Goal: Information Seeking & Learning: Learn about a topic

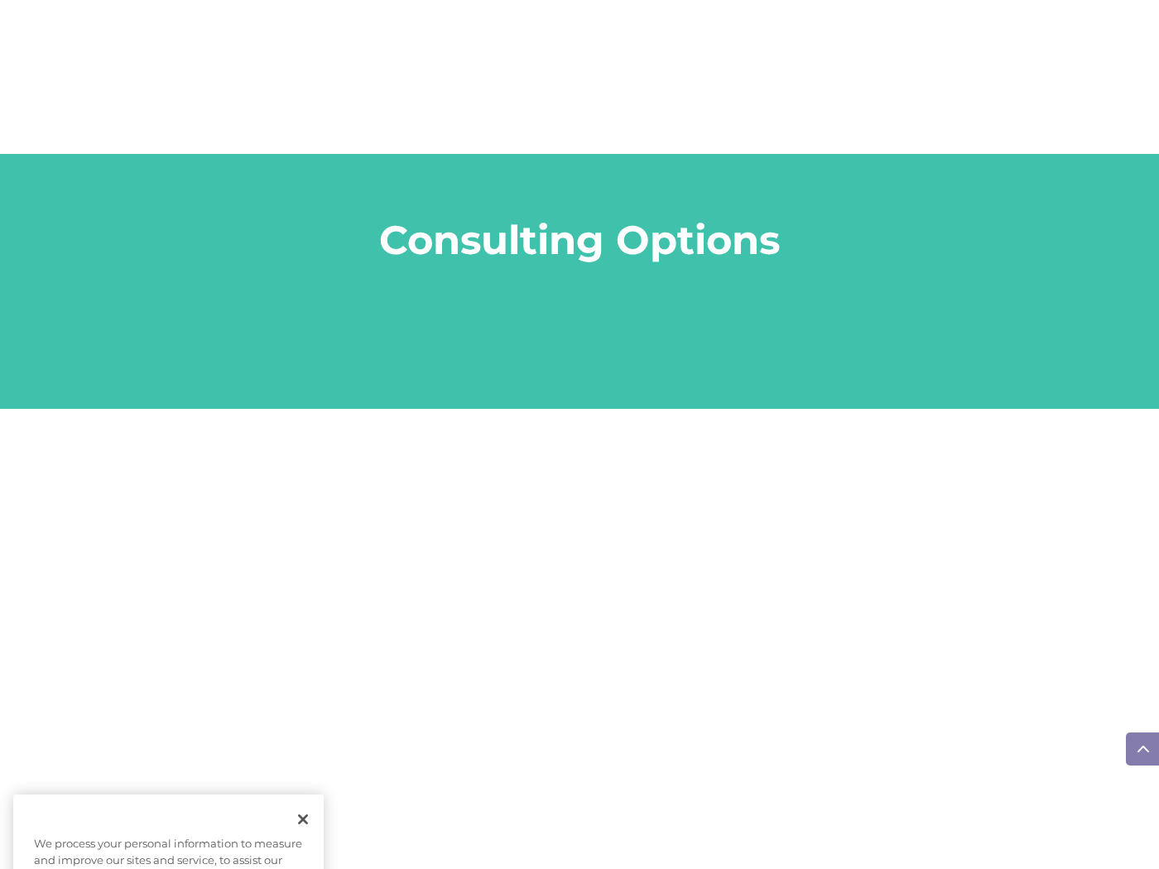
scroll to position [1912, 0]
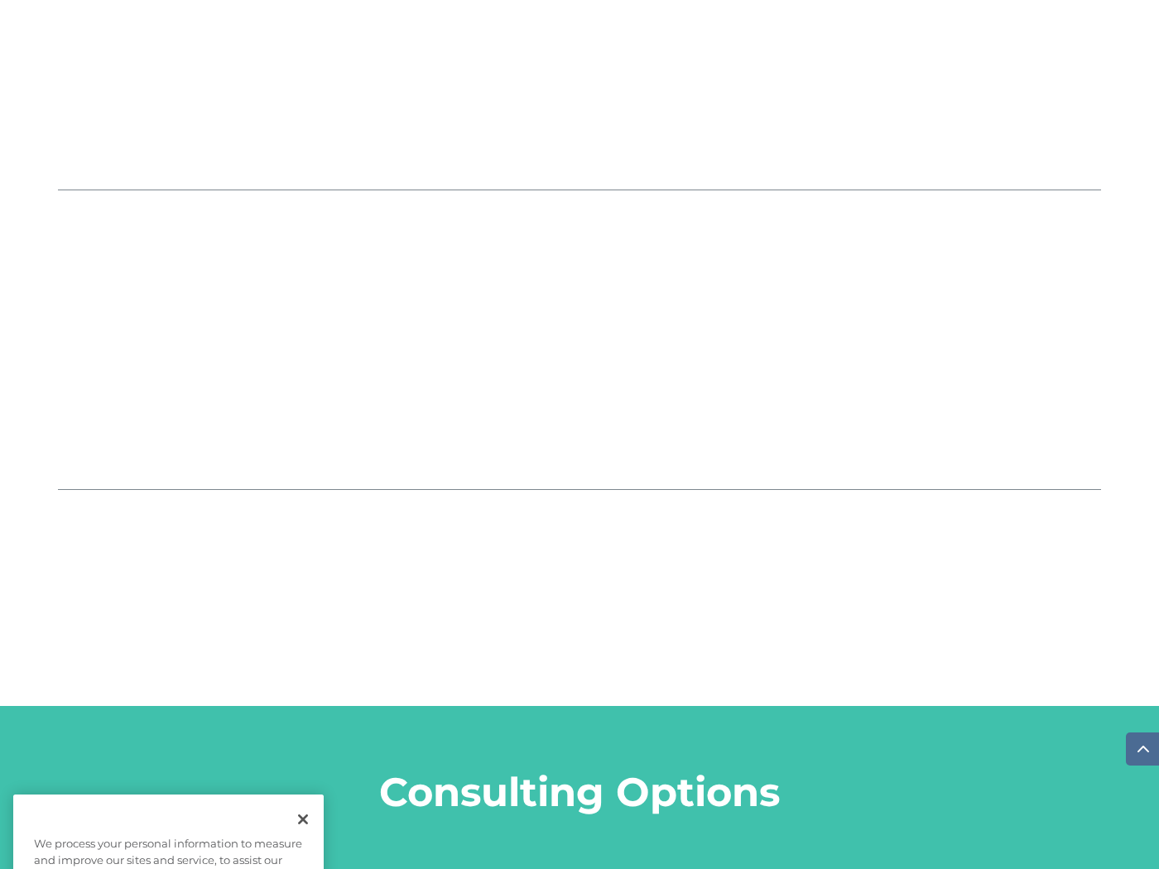
scroll to position [1912, 0]
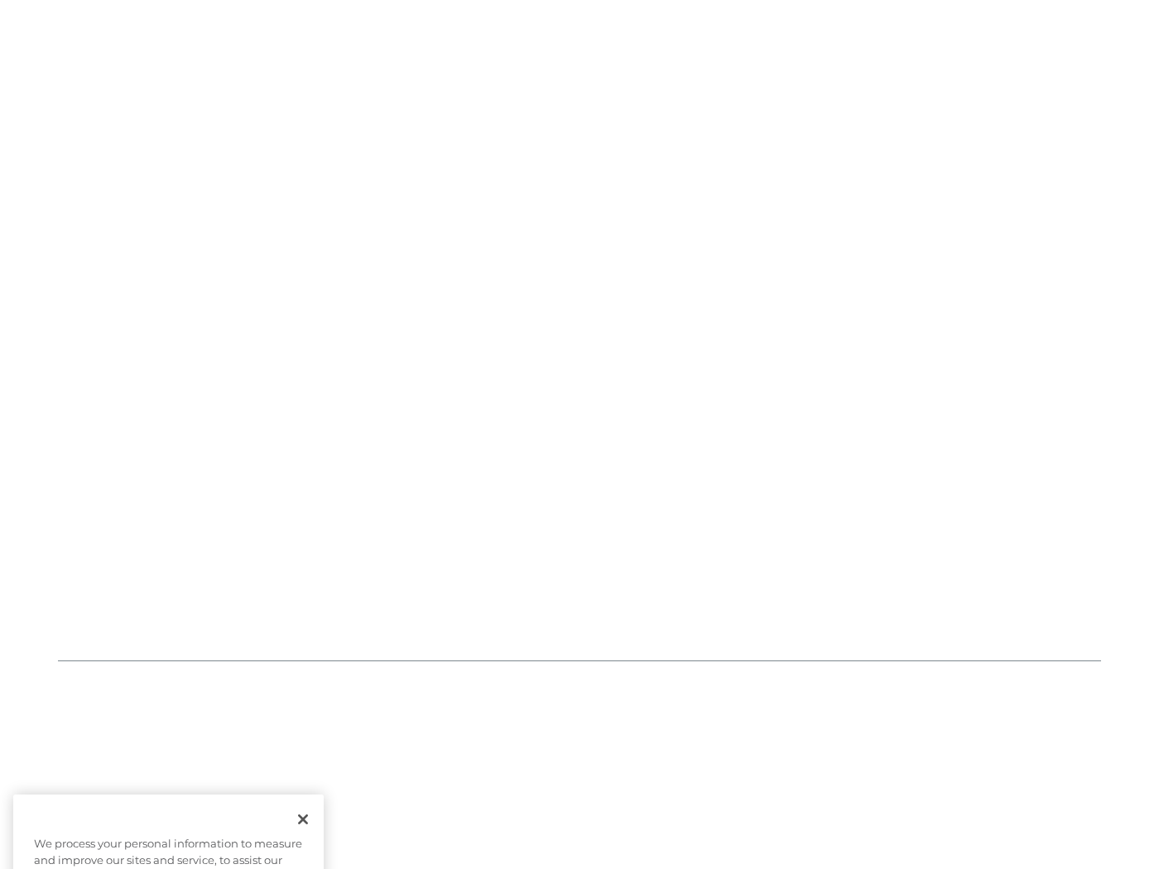
scroll to position [1912, 0]
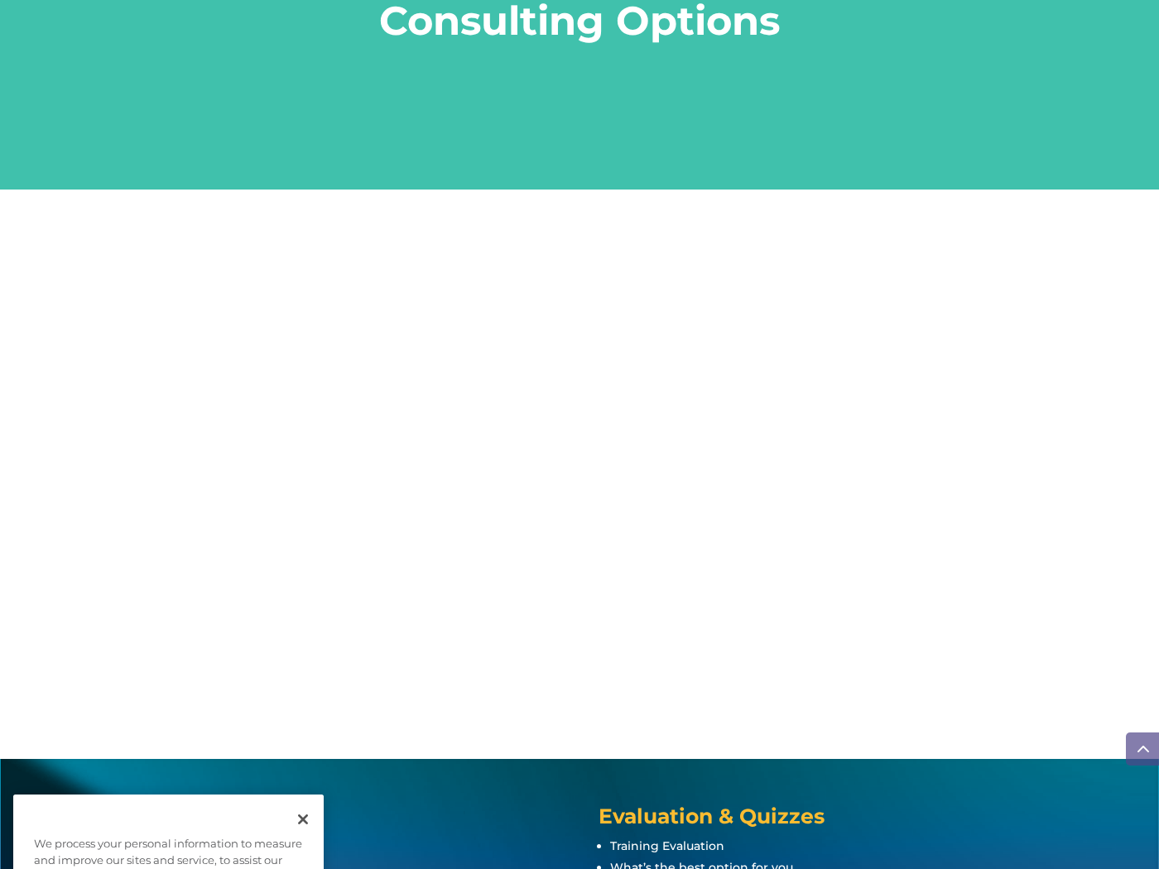
scroll to position [1912, 0]
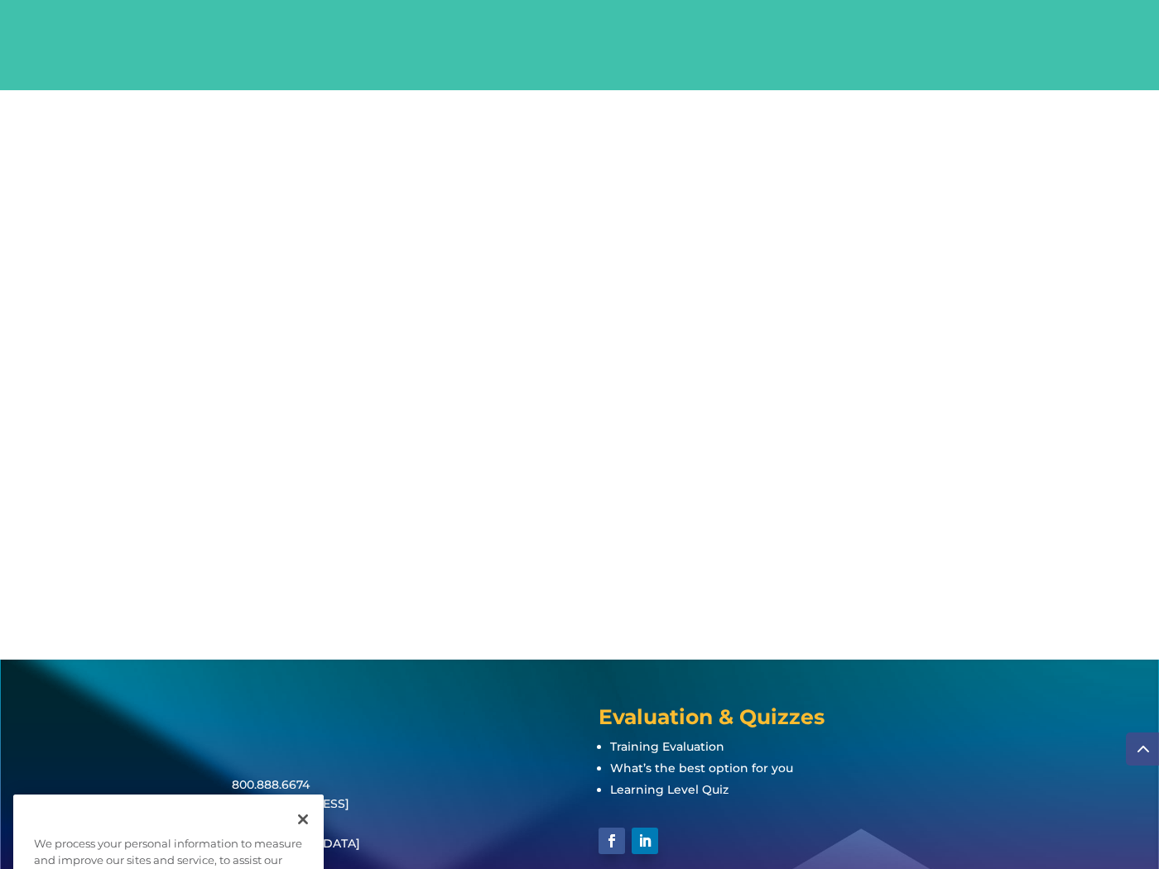
scroll to position [1912, 0]
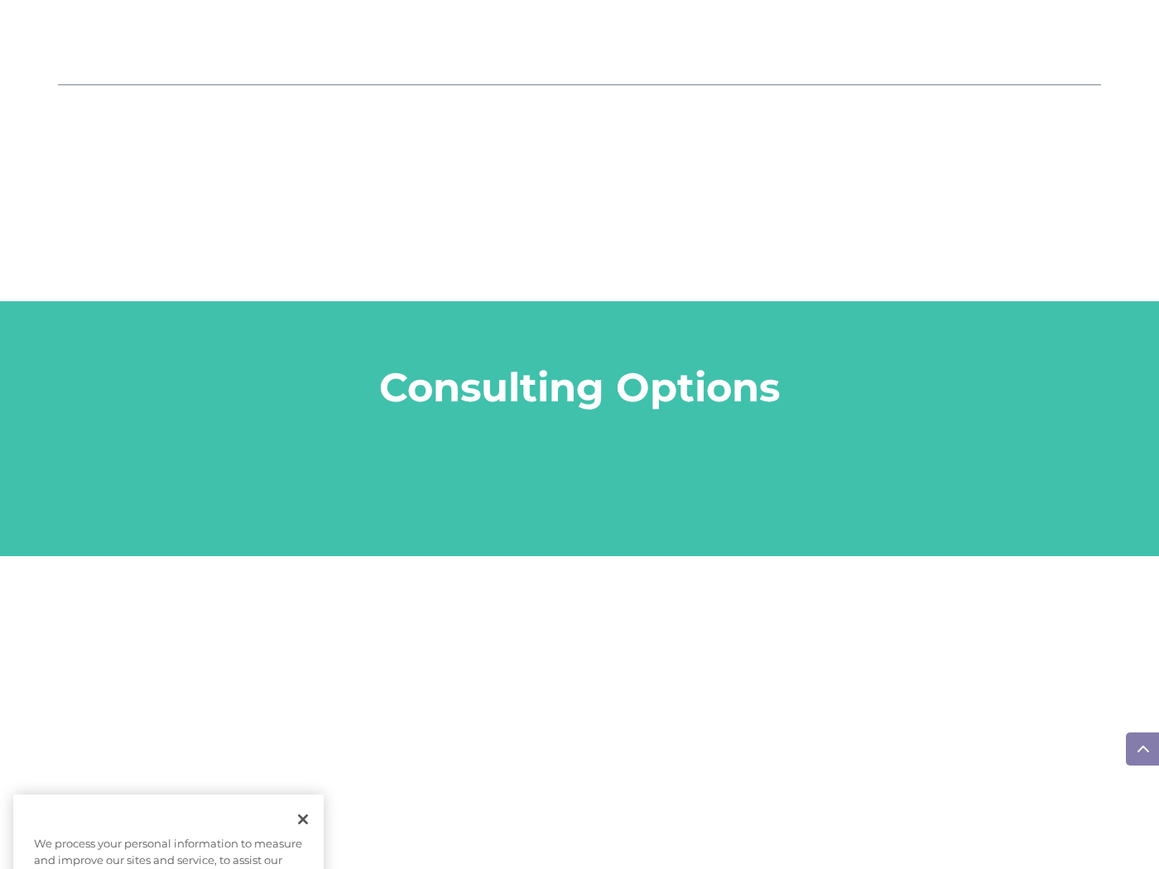
scroll to position [1912, 0]
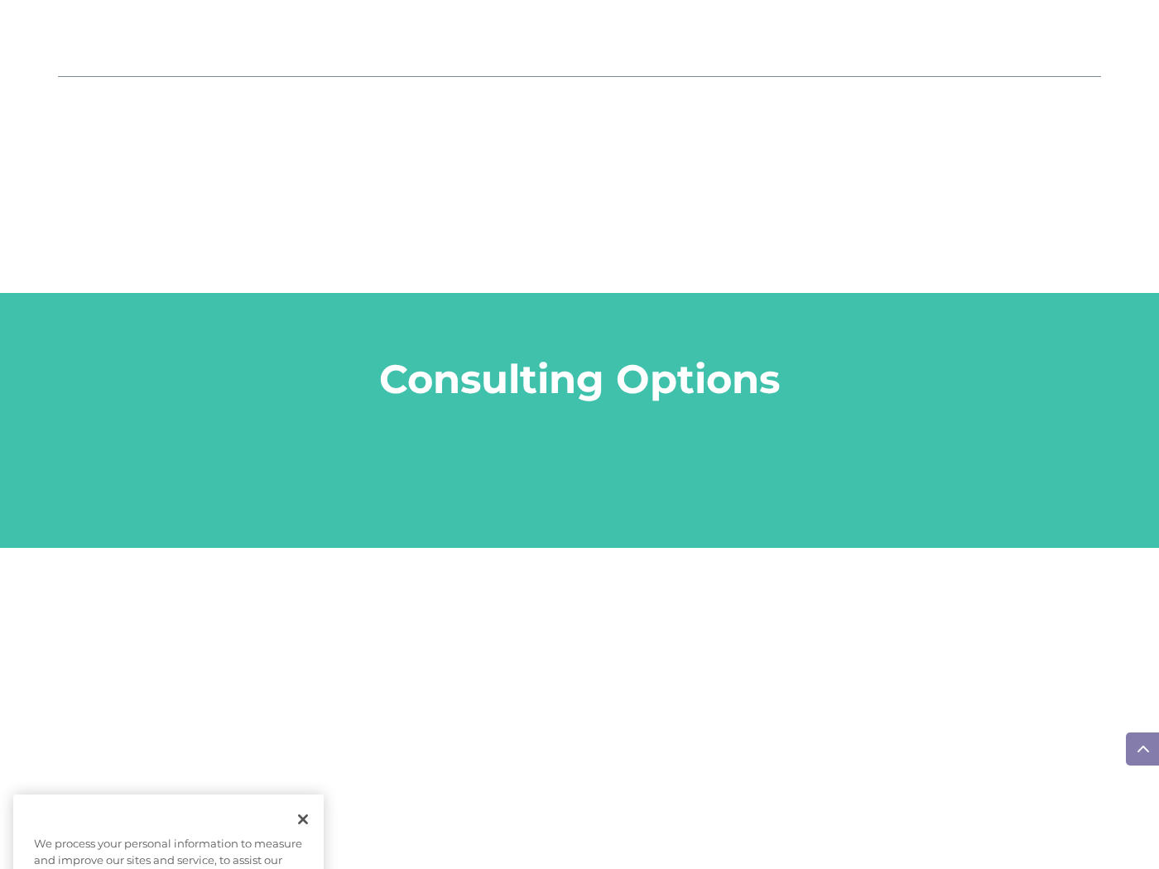
scroll to position [1912, 0]
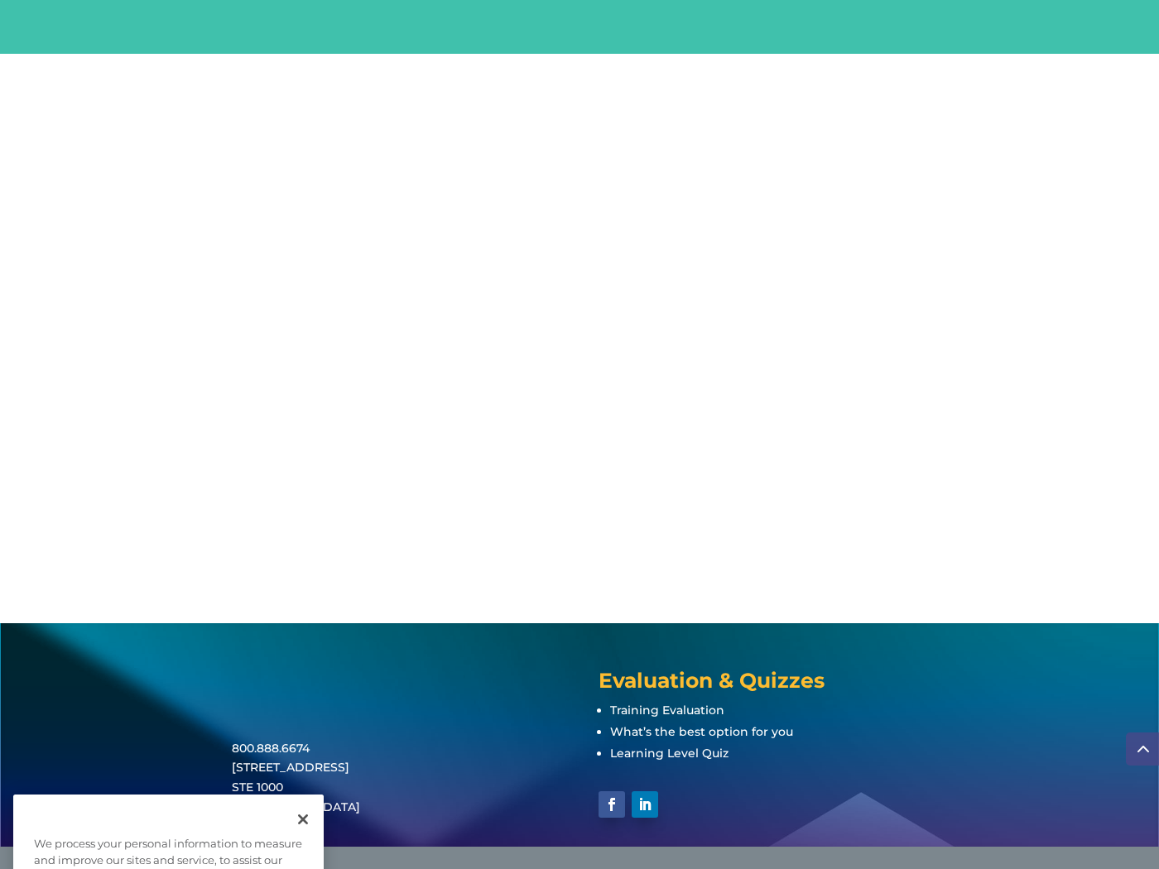
scroll to position [1912, 0]
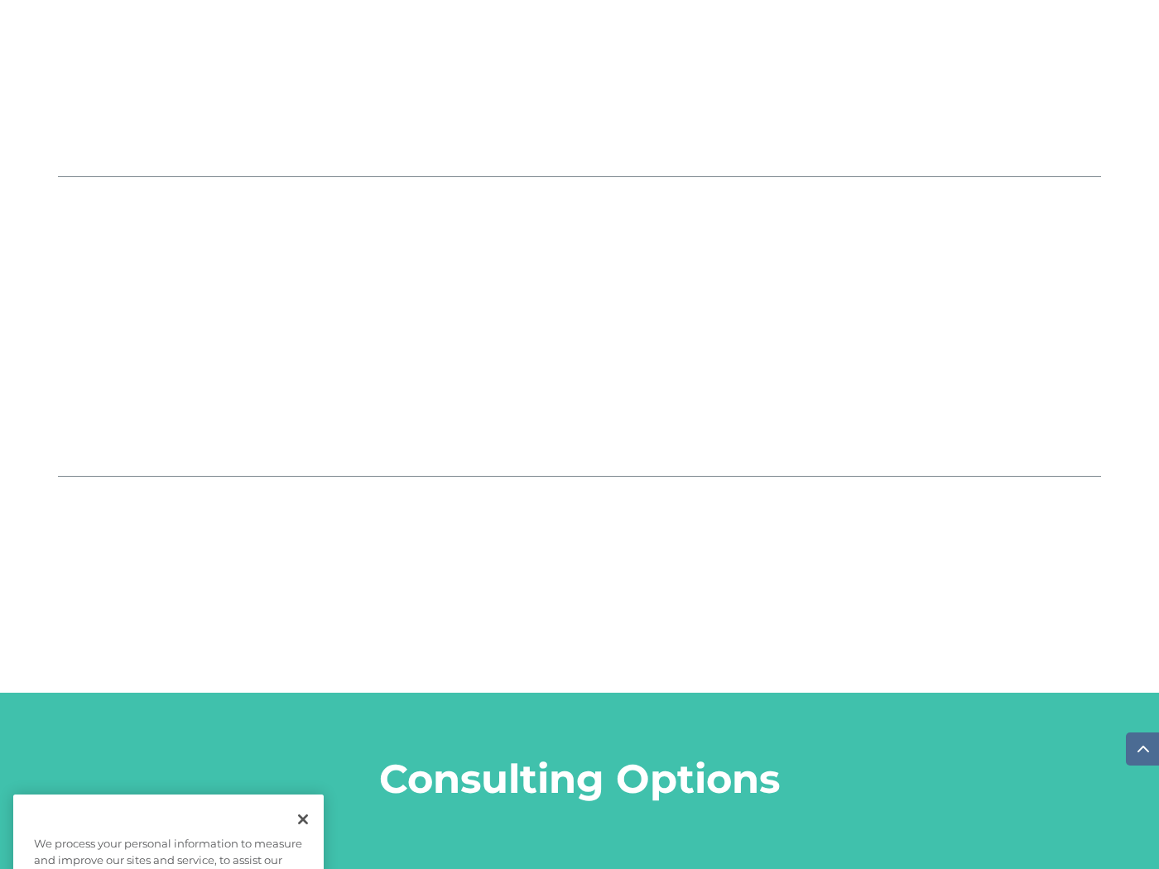
scroll to position [1912, 0]
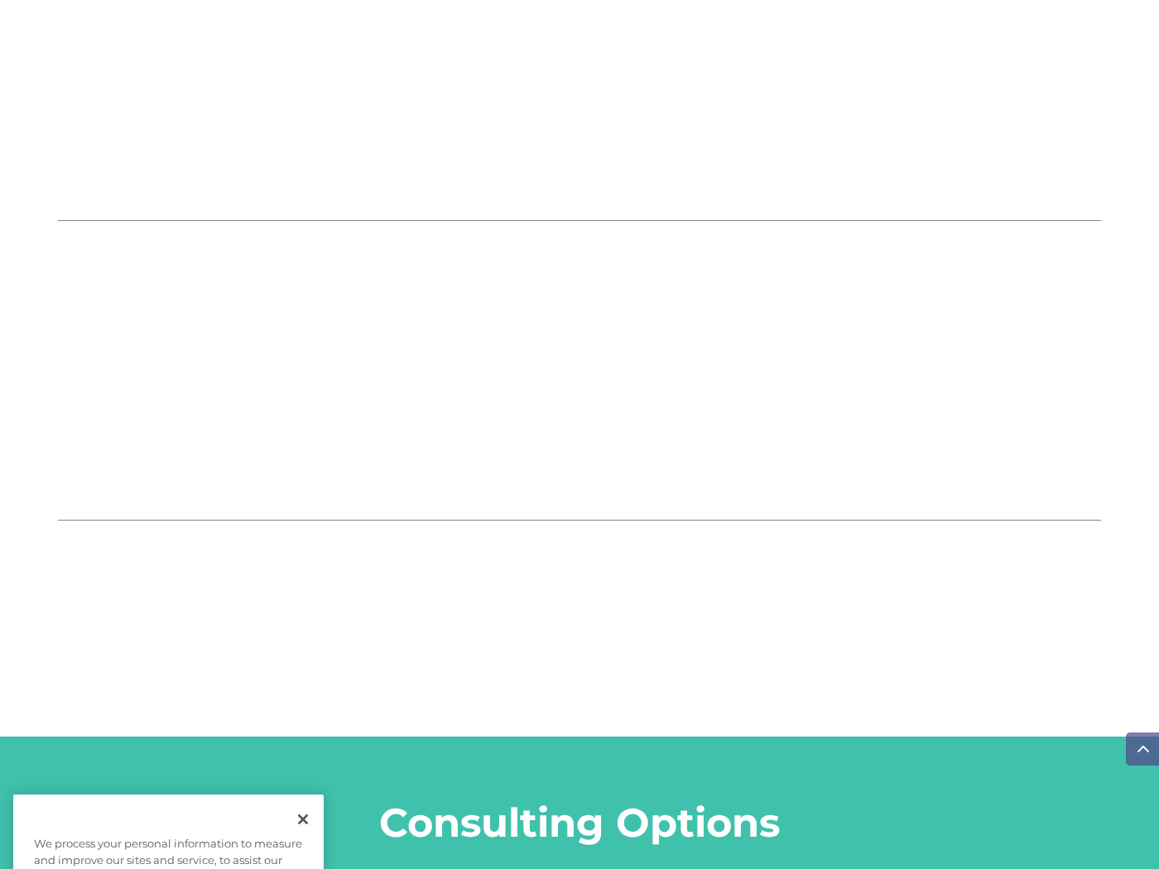
scroll to position [1912, 0]
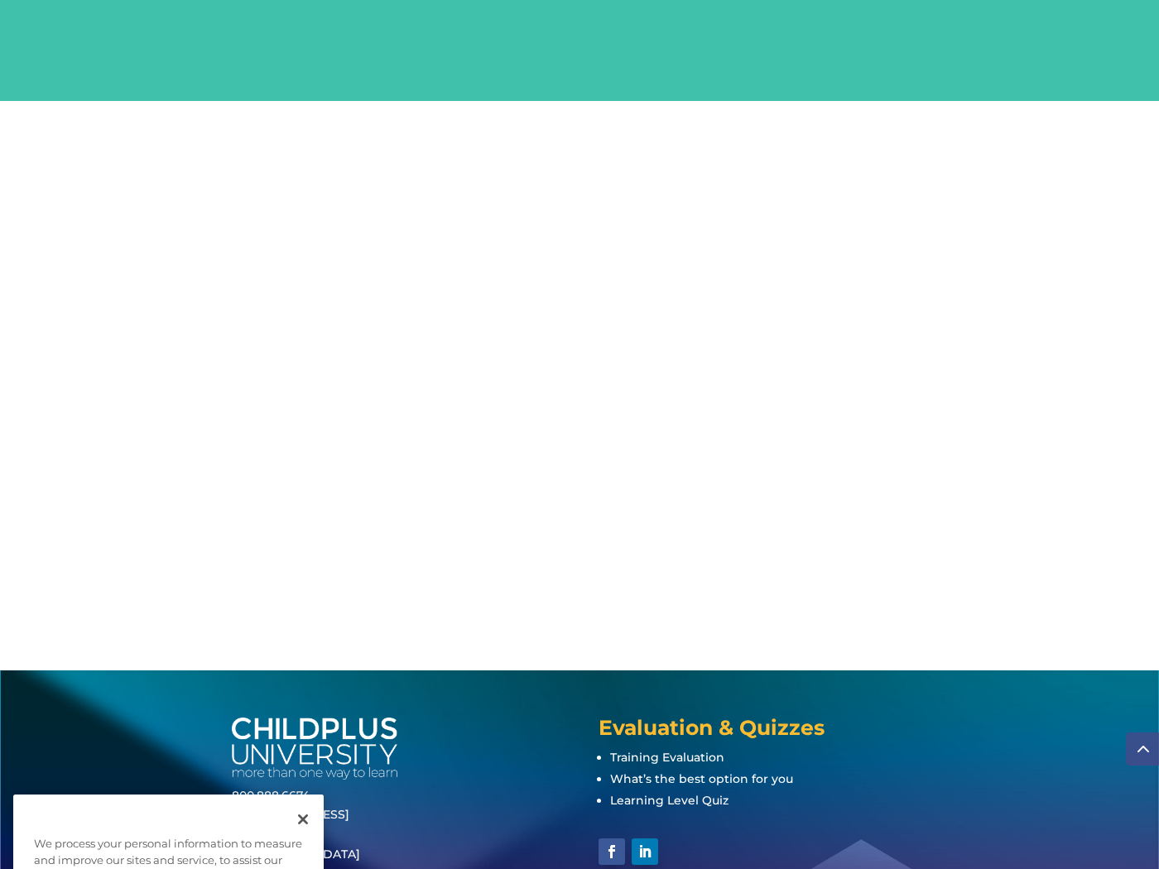
scroll to position [1912, 0]
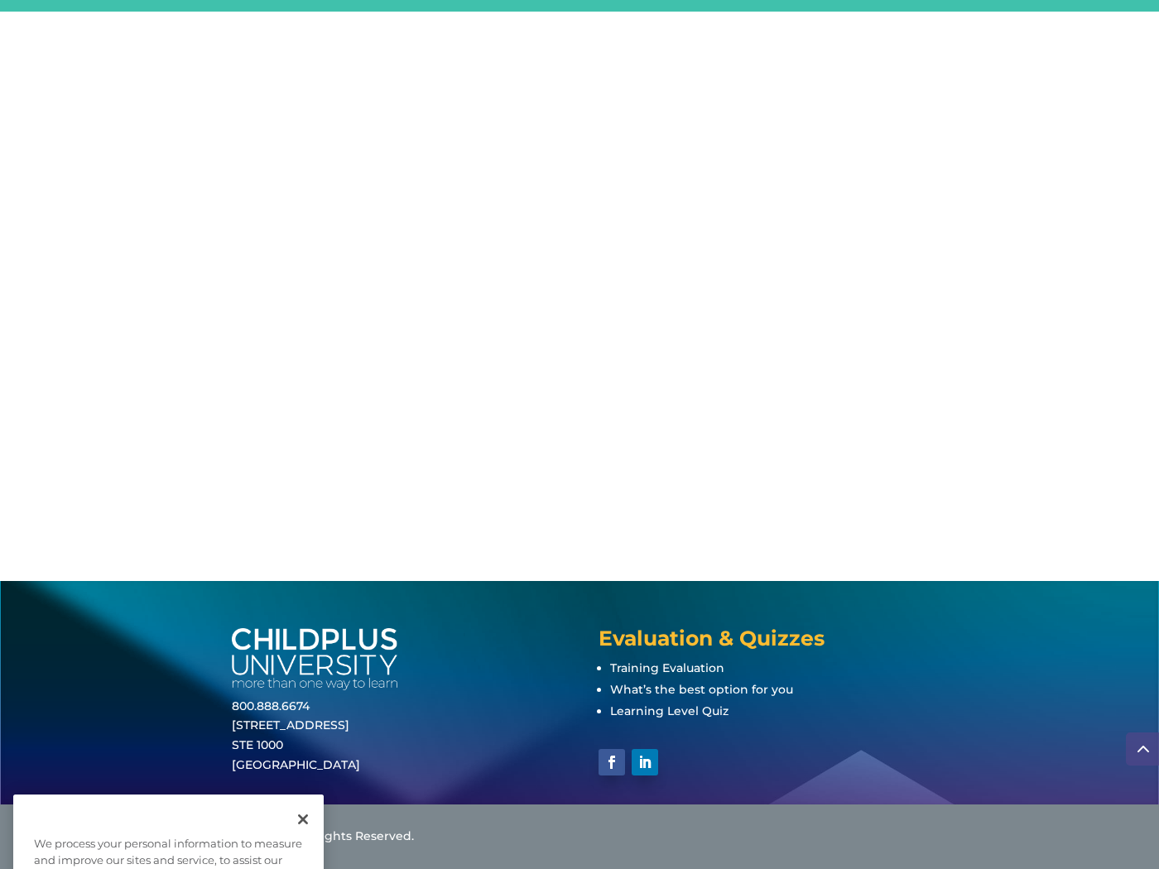
scroll to position [1912, 0]
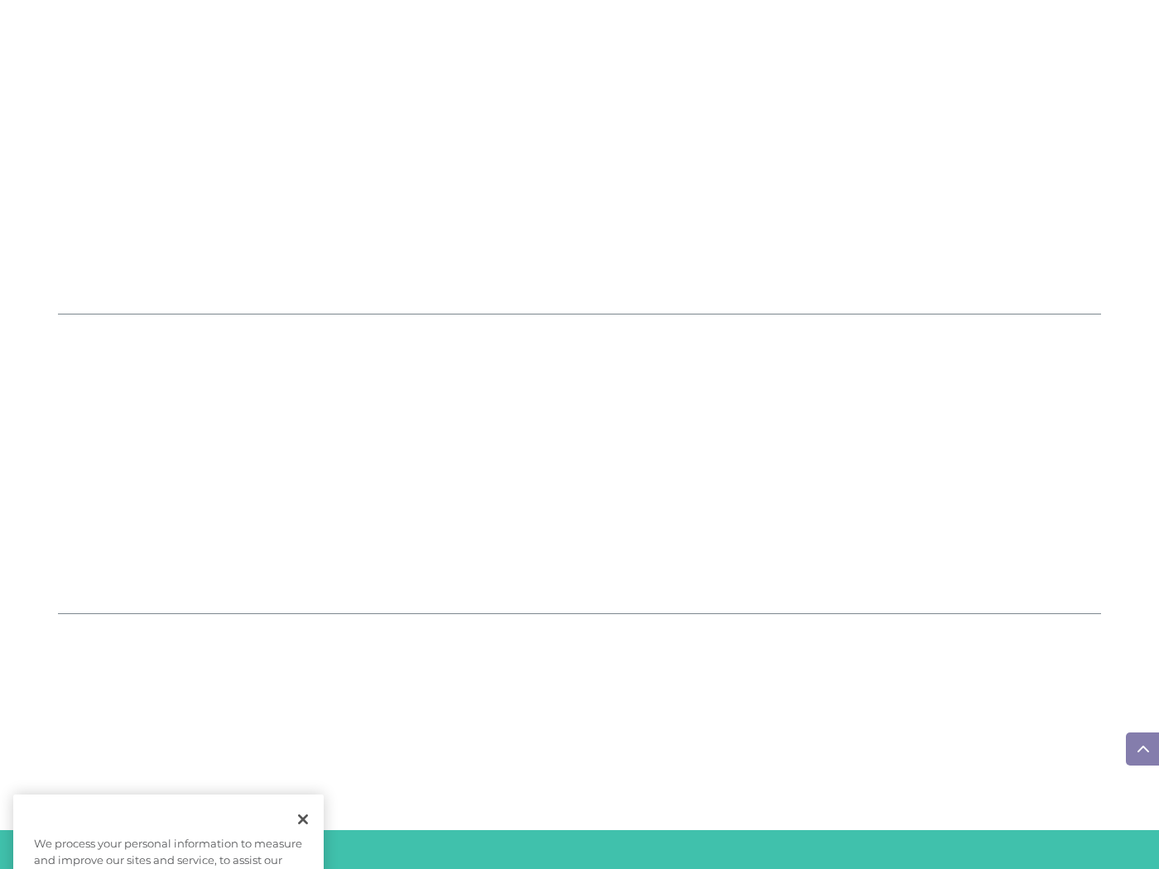
scroll to position [1912, 0]
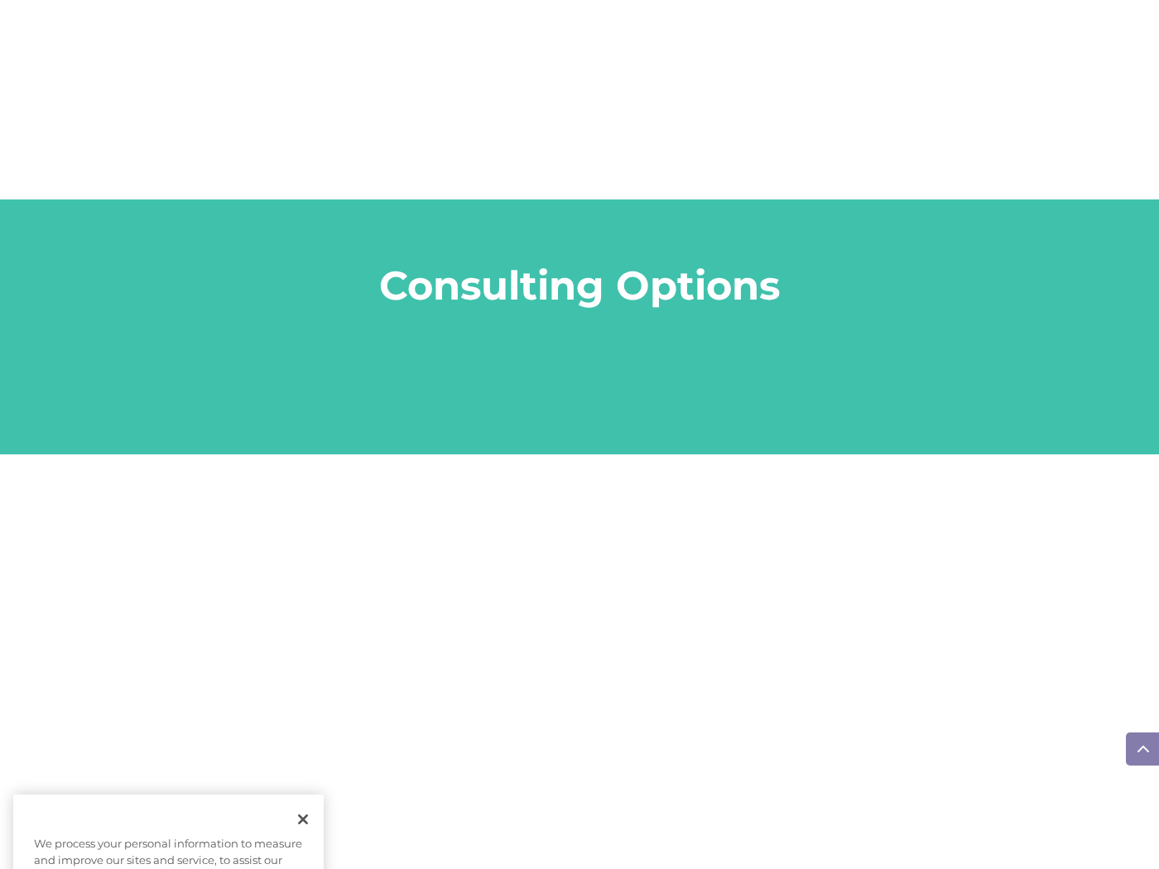
scroll to position [1912, 0]
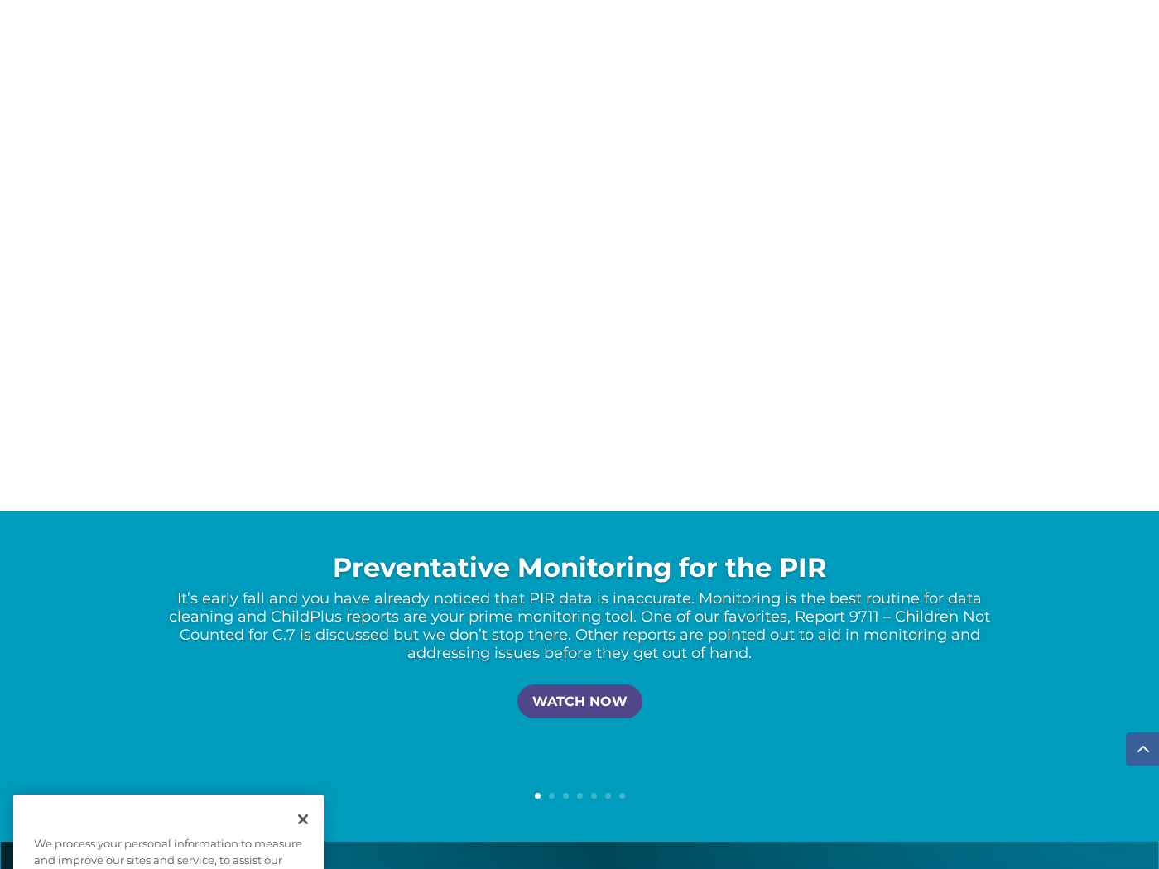
scroll to position [3148, 0]
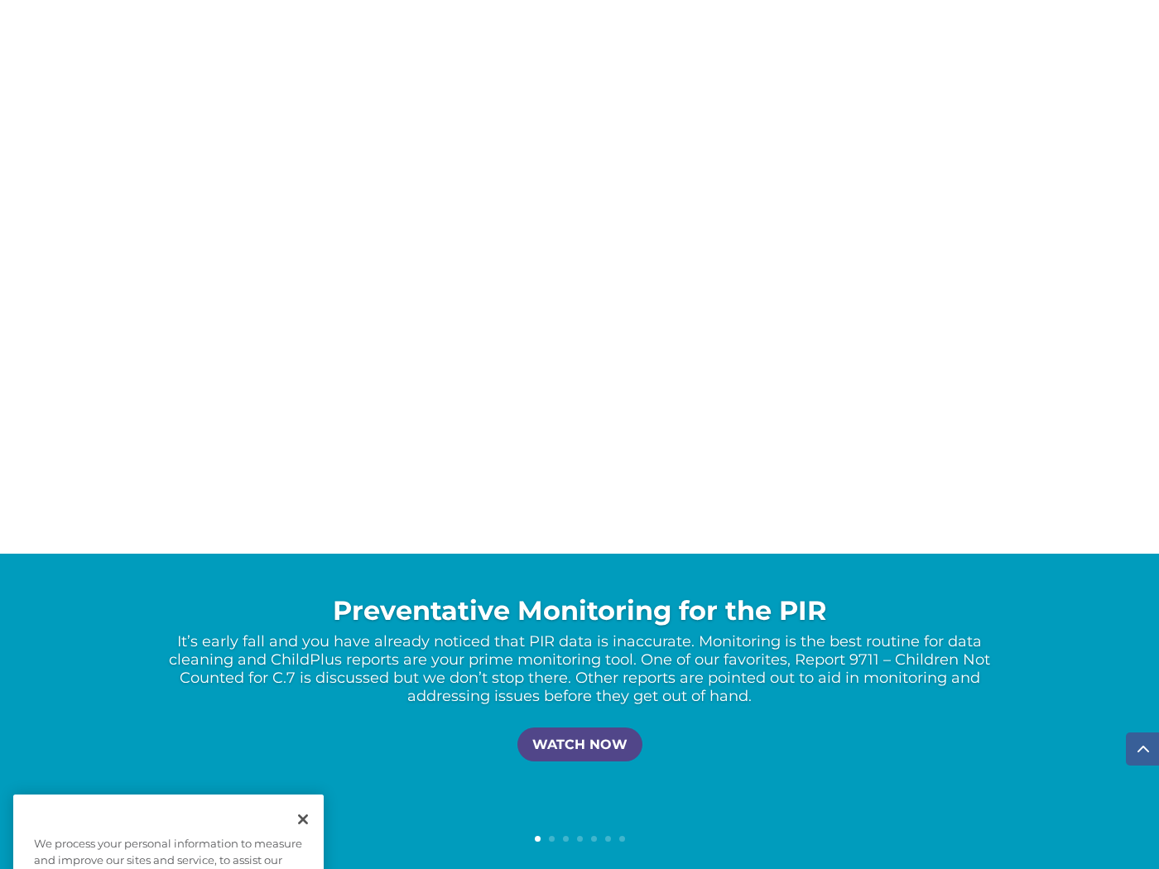
scroll to position [3148, 0]
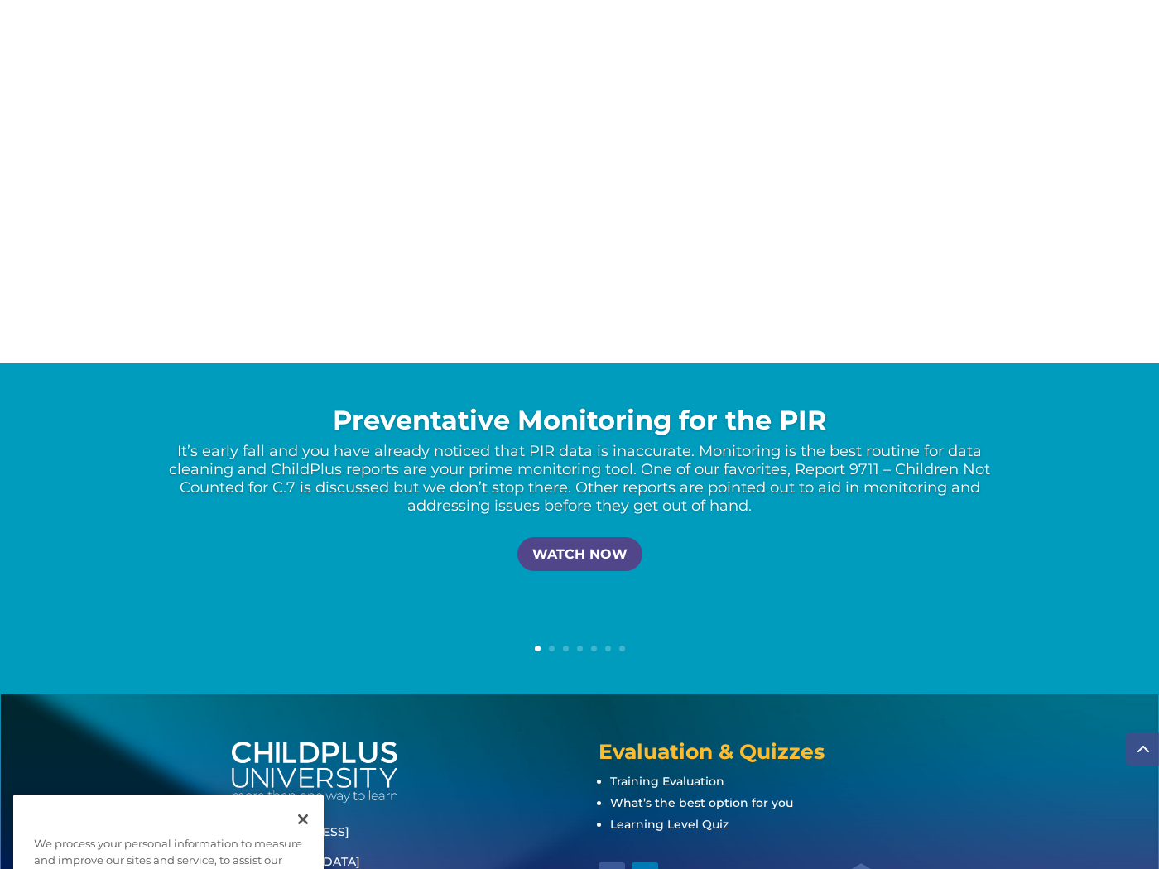
scroll to position [3148, 0]
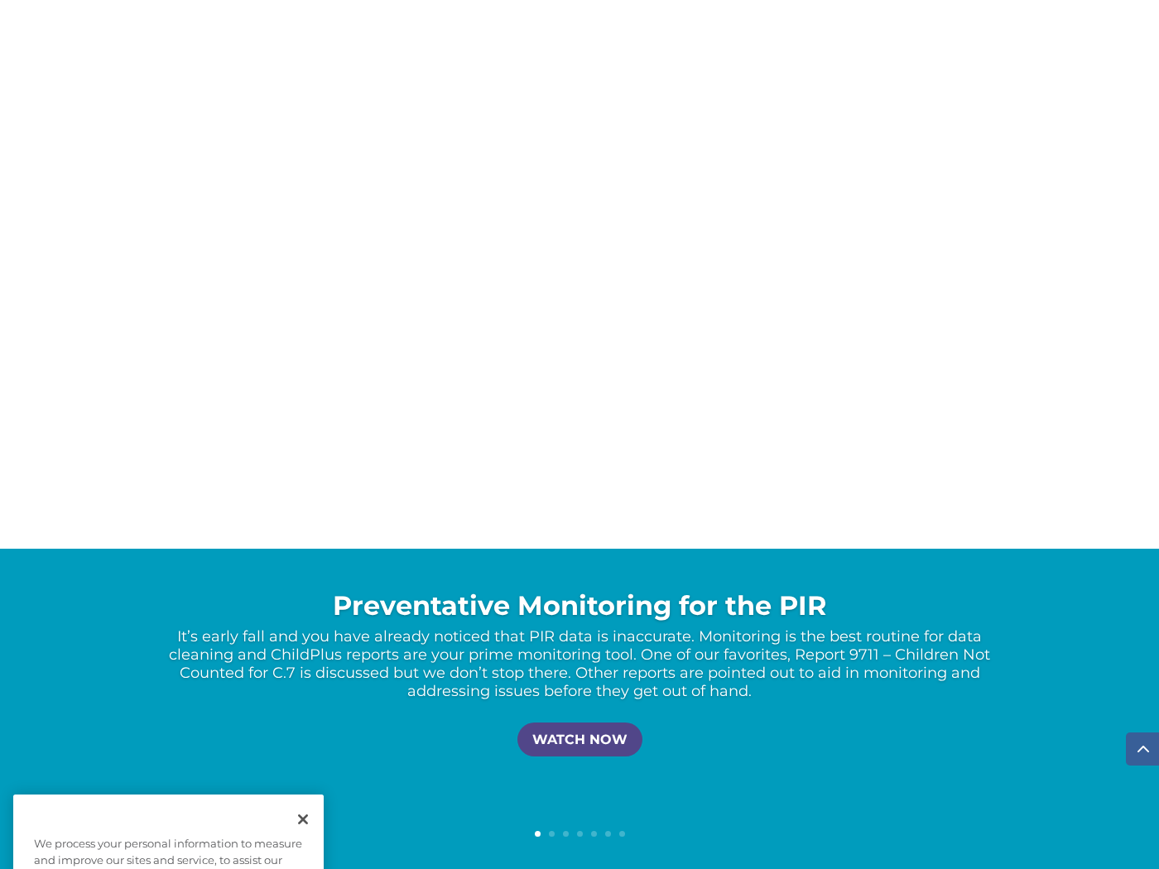
scroll to position [3148, 0]
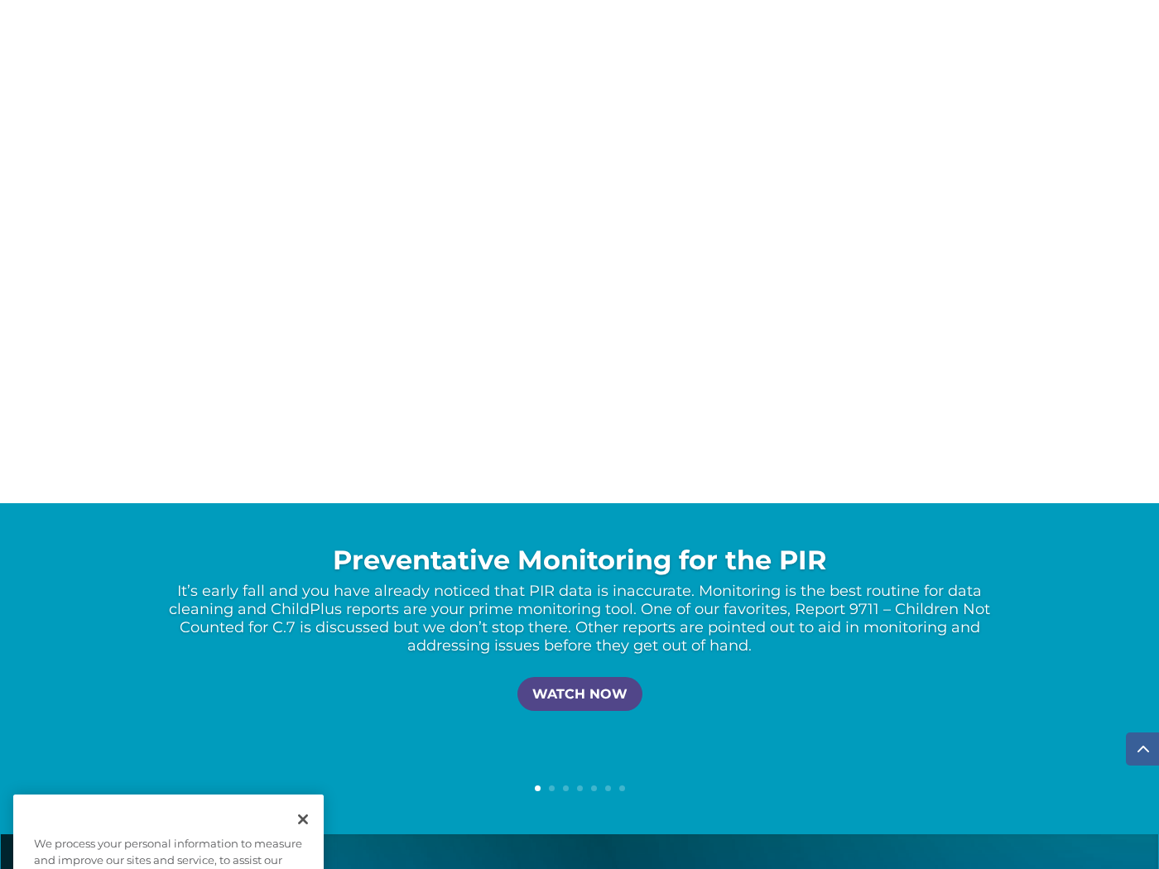
scroll to position [3148, 0]
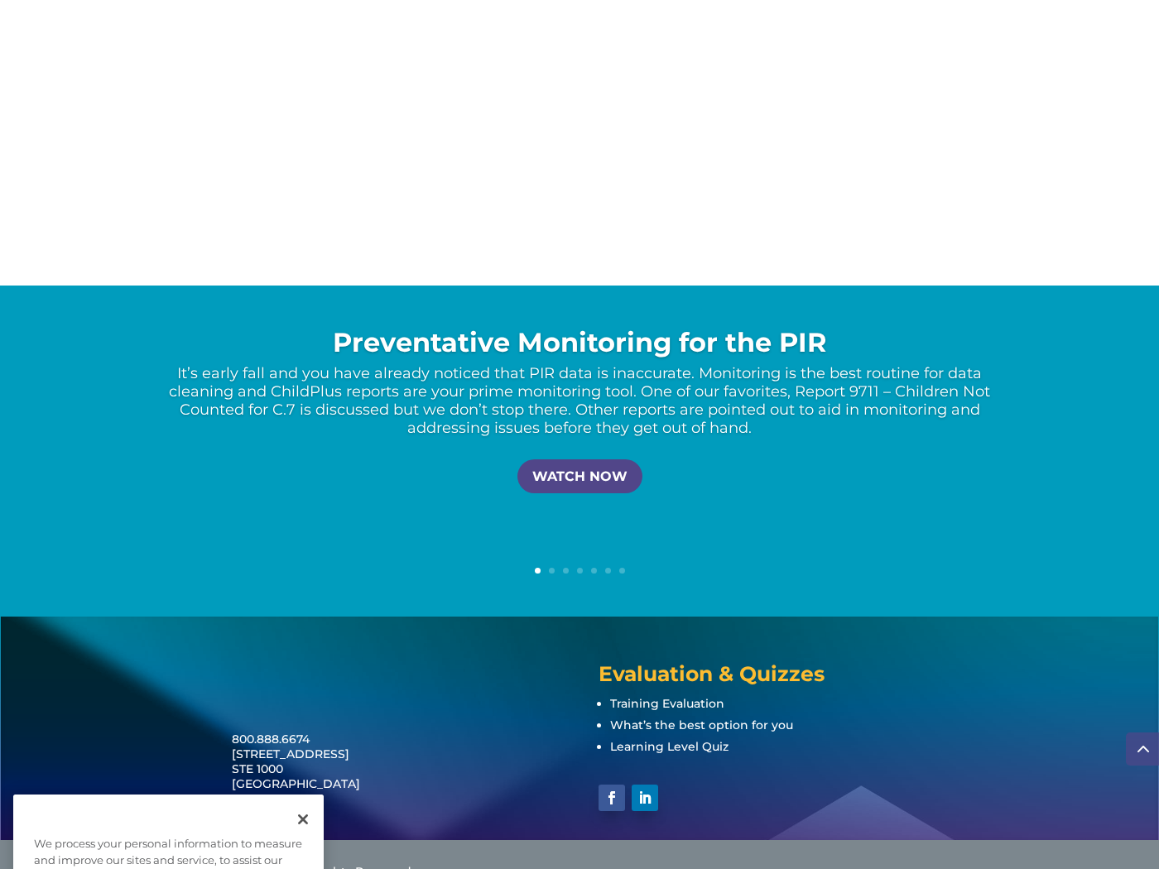
scroll to position [3148, 0]
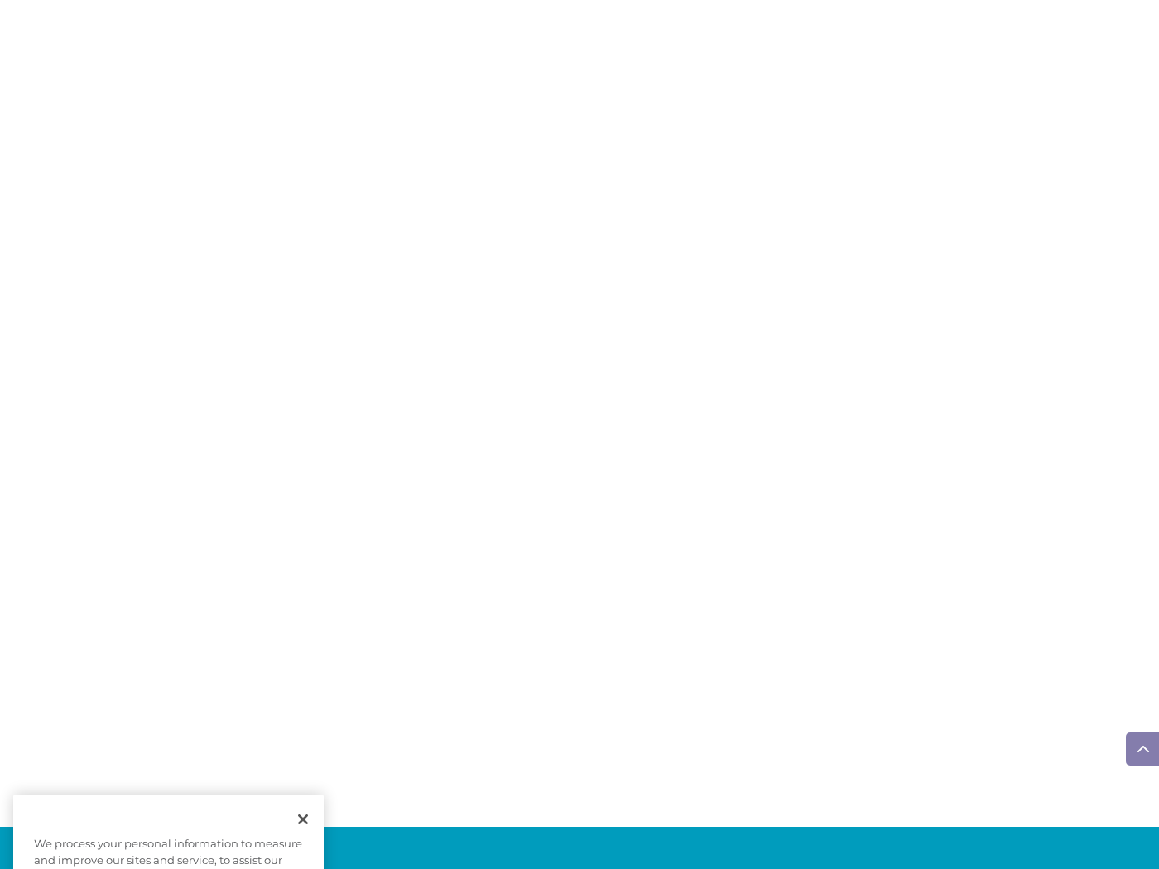
scroll to position [3148, 0]
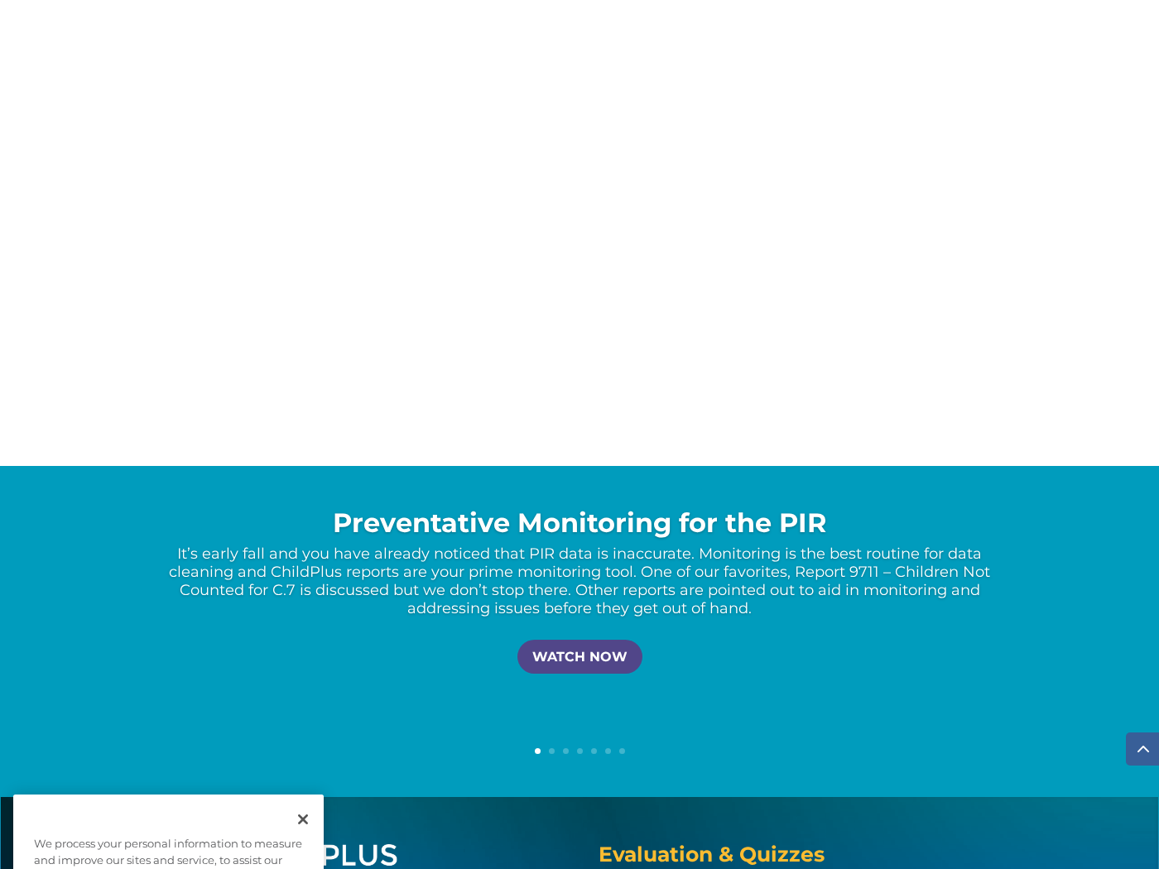
scroll to position [3148, 0]
